Goal: Find specific page/section: Find specific page/section

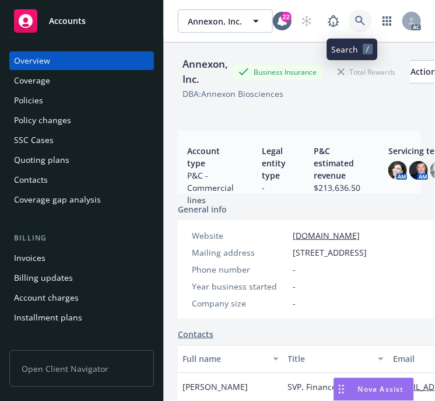
click at [355, 19] on icon at bounding box center [360, 21] width 11 height 11
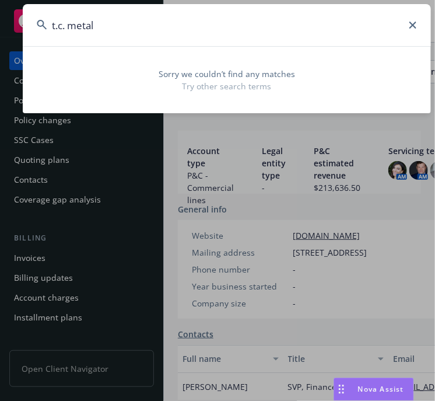
drag, startPoint x: 67, startPoint y: 26, endPoint x: 12, endPoint y: 30, distance: 54.5
click at [12, 30] on div "t.c. metal Sorry we couldn’t find any matches Try other search terms" at bounding box center [217, 200] width 435 height 401
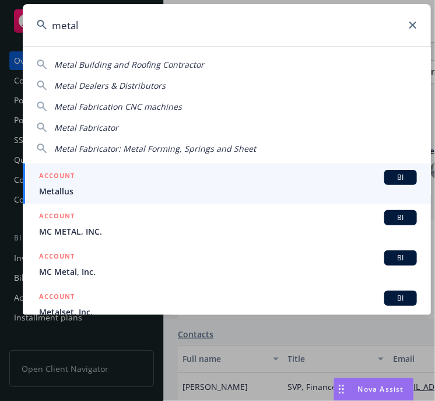
click at [111, 18] on input "metal" at bounding box center [227, 25] width 408 height 42
drag, startPoint x: 100, startPoint y: 25, endPoint x: 31, endPoint y: 27, distance: 69.5
click at [4, 19] on div "metal Metal Building and Roofing Contractor Metal Dealers & Distributors Metal …" at bounding box center [217, 200] width 435 height 401
paste input "[GEOGRAPHIC_DATA]"
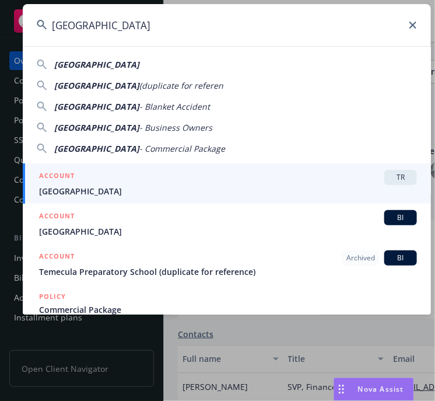
type input "[GEOGRAPHIC_DATA]"
click at [84, 188] on span "[GEOGRAPHIC_DATA]" at bounding box center [228, 191] width 378 height 12
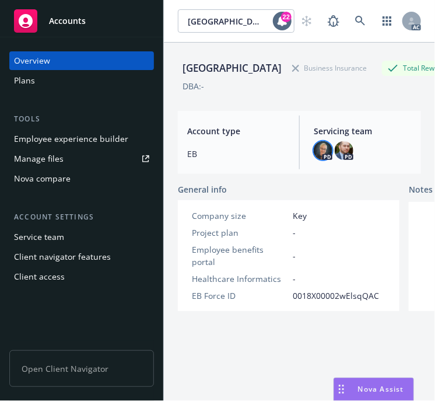
click at [322, 160] on img at bounding box center [323, 150] width 19 height 19
click at [345, 160] on img at bounding box center [344, 150] width 19 height 19
